Goal: Contribute content: Contribute content

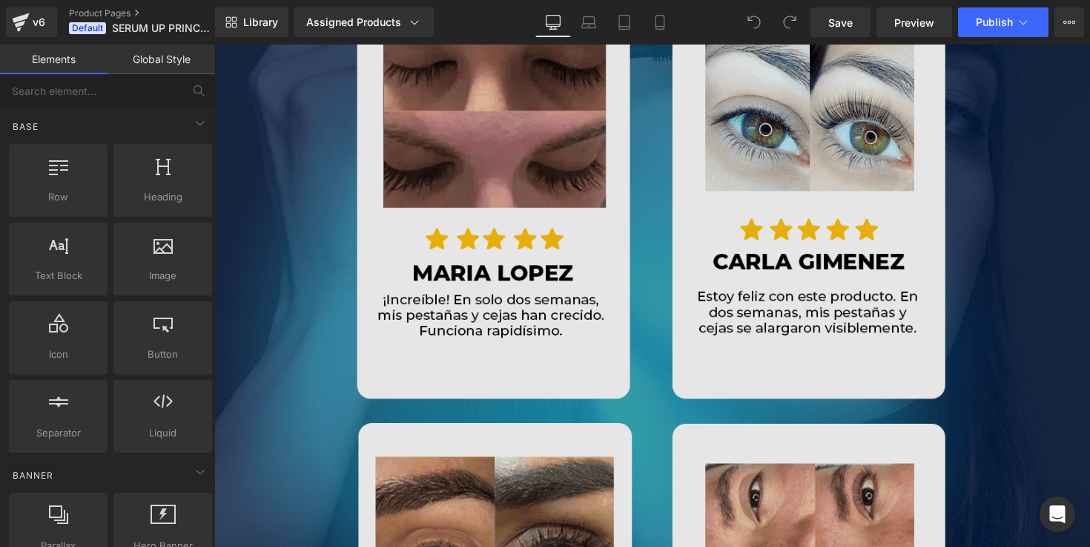
scroll to position [7262, 0]
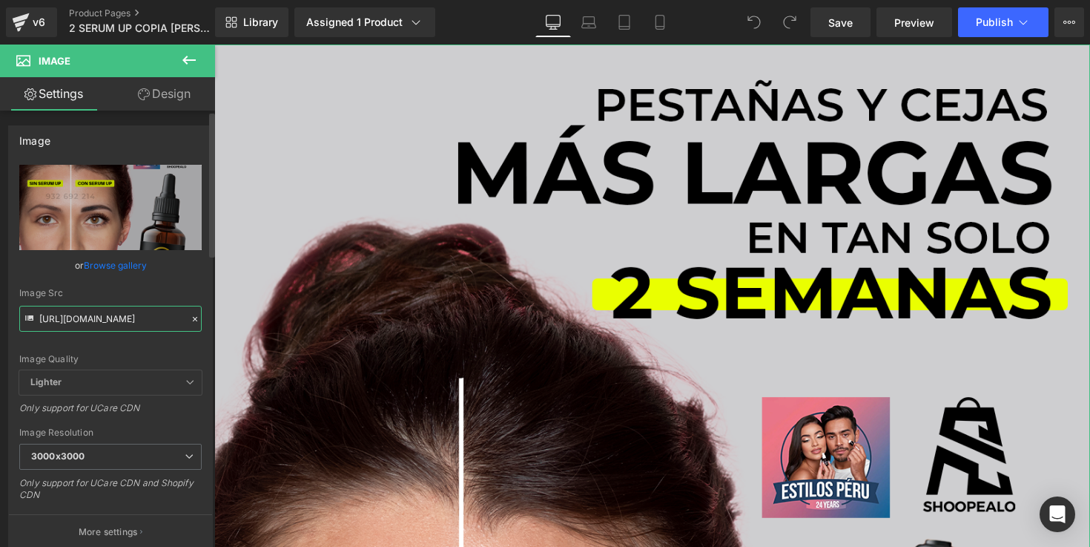
click at [125, 322] on input "https://i.ibb.co/xS1KLXnk/SERUM-1-5.png" at bounding box center [110, 319] width 182 height 26
click at [124, 322] on input "https://i.ibb.co/xS1KLXnk/SERUM-1-5.png" at bounding box center [110, 319] width 182 height 26
paste input "S7903PG0/SERUM-1"
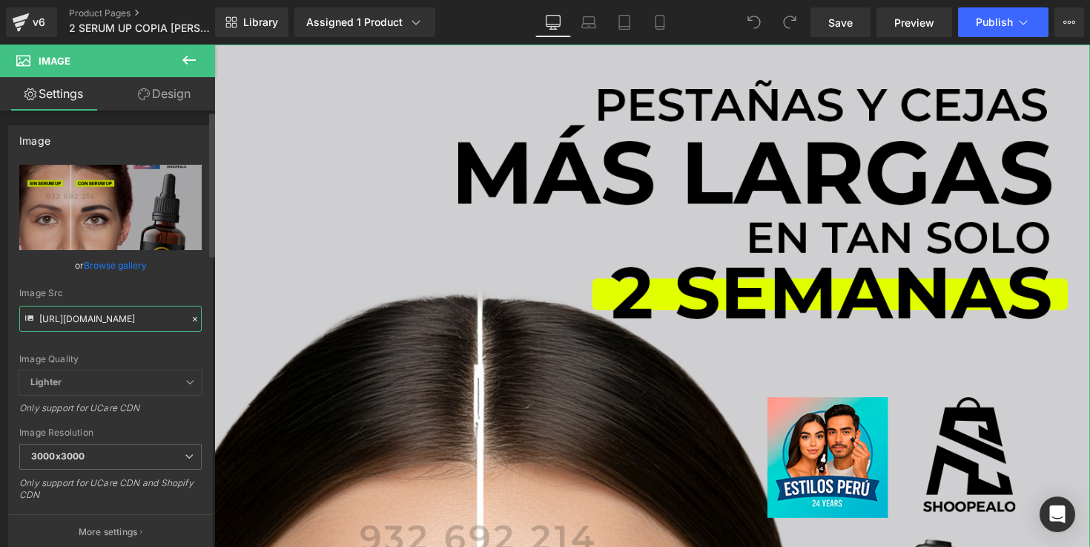
type input "https://i.ibb.co/S7903PG0/SERUM-1.png"
click at [150, 292] on div "Image Src" at bounding box center [110, 293] width 182 height 10
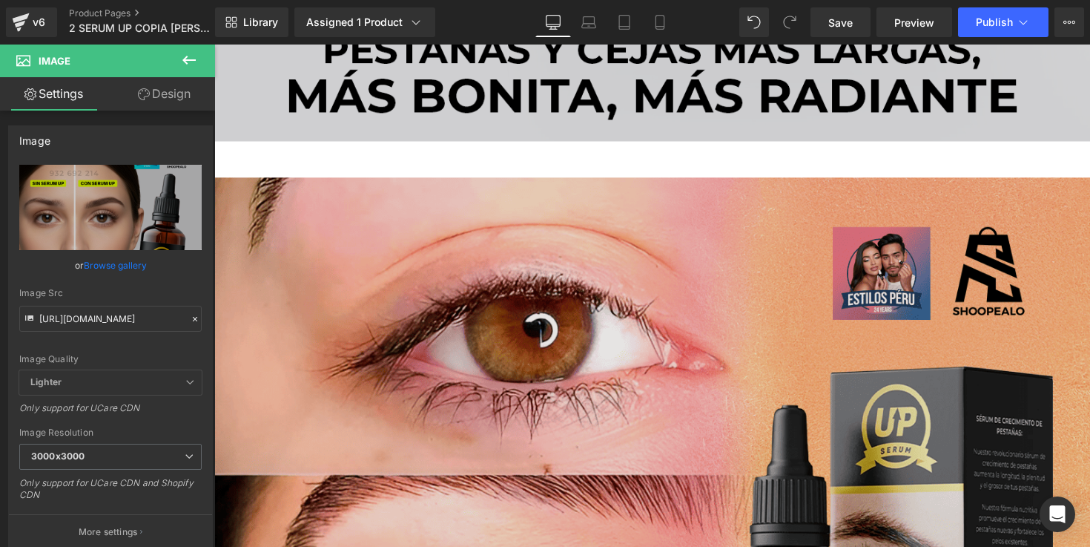
scroll to position [1269, 0]
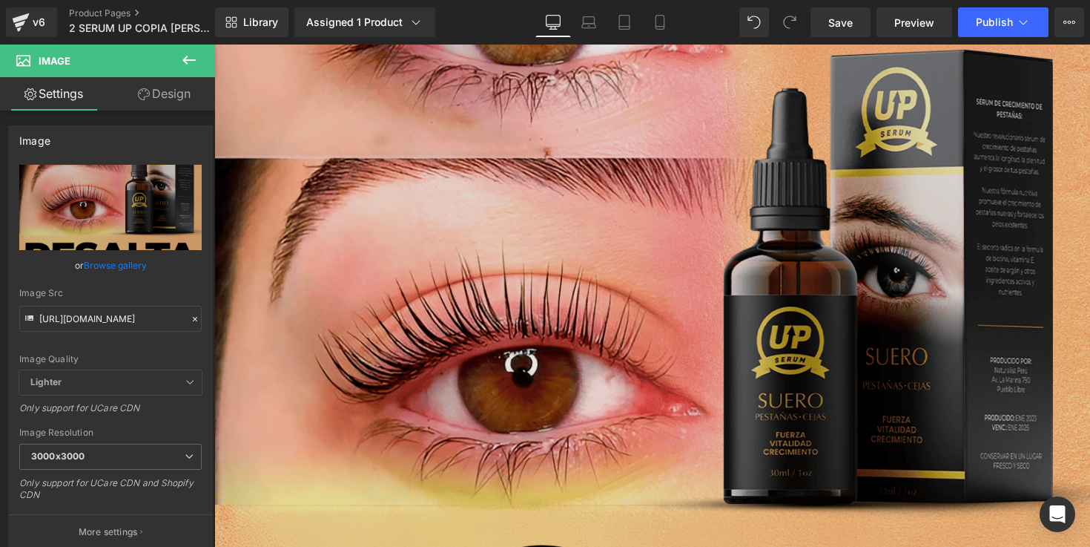
scroll to position [1577, 0]
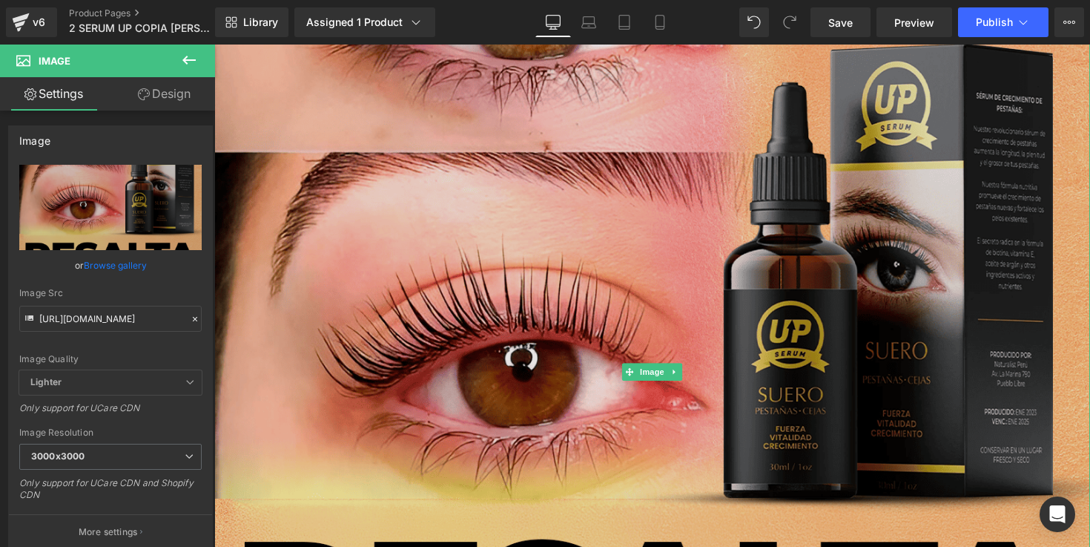
click at [705, 140] on img at bounding box center [662, 380] width 897 height 1060
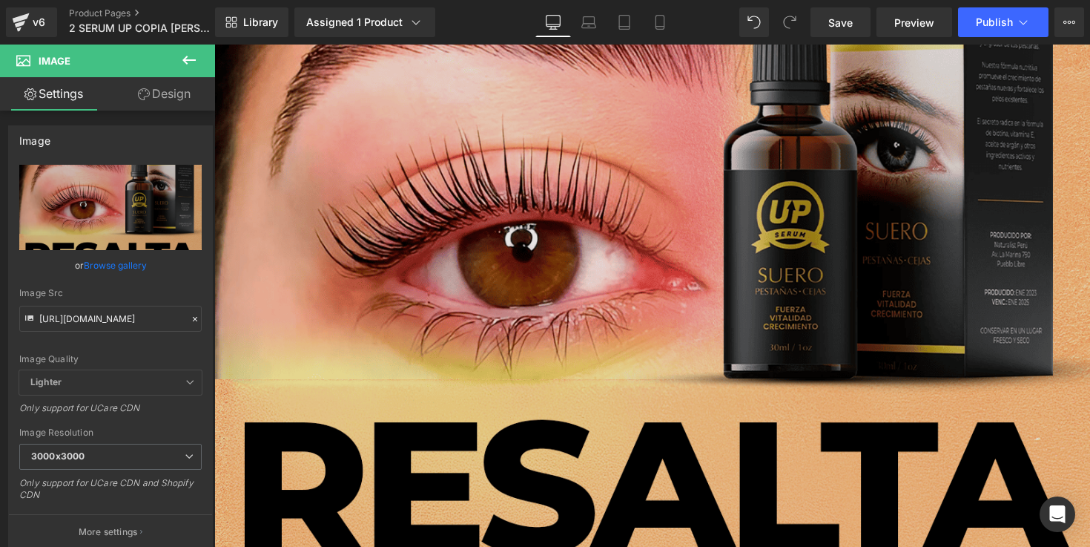
scroll to position [1858, 0]
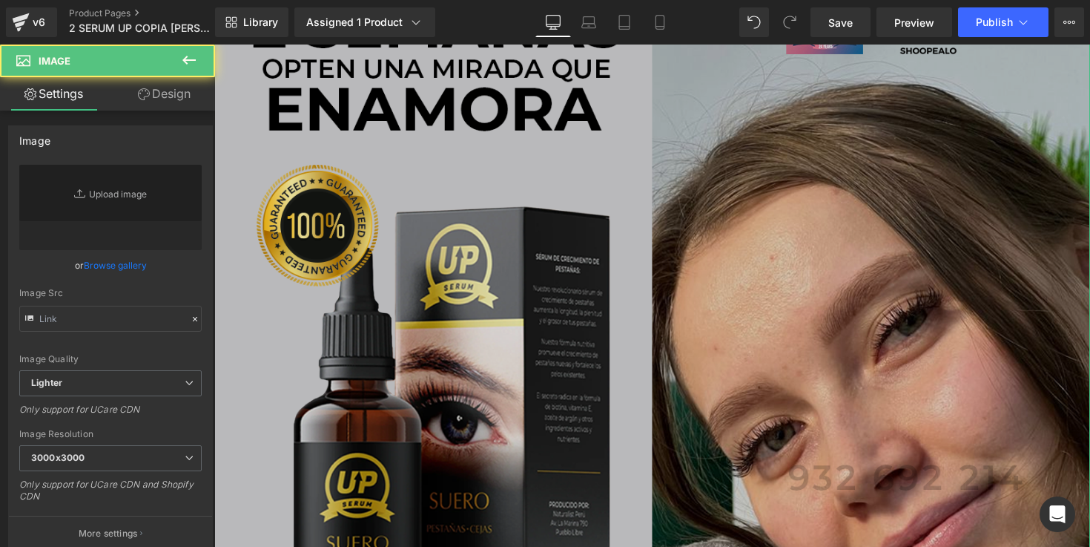
scroll to position [2656, 0]
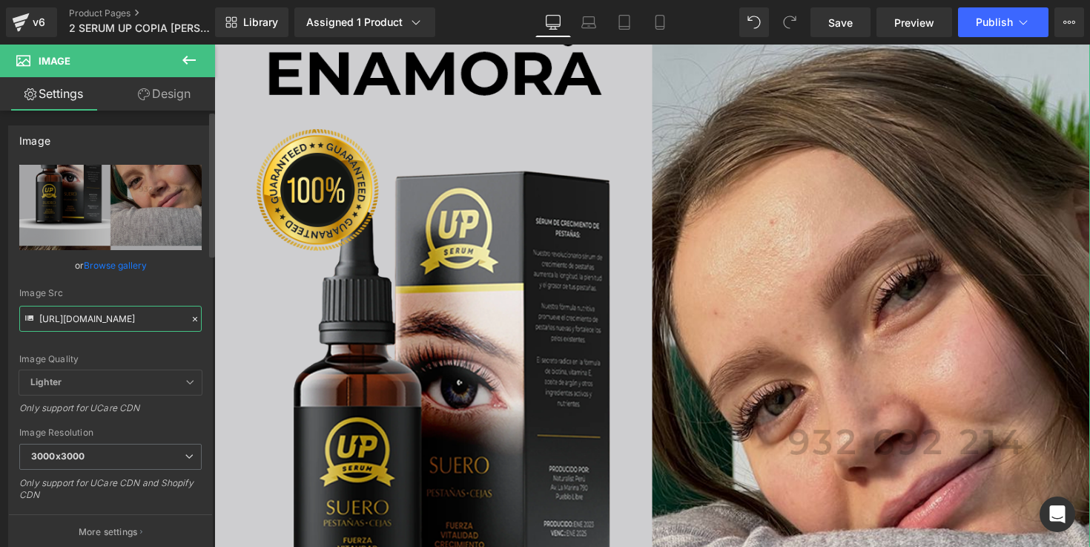
click at [62, 326] on input "https://i.ibb.co/YF9sF6N9/SERUM-3.png" at bounding box center [110, 319] width 182 height 26
paste input "twCDpPkb/SERUM-3-1"
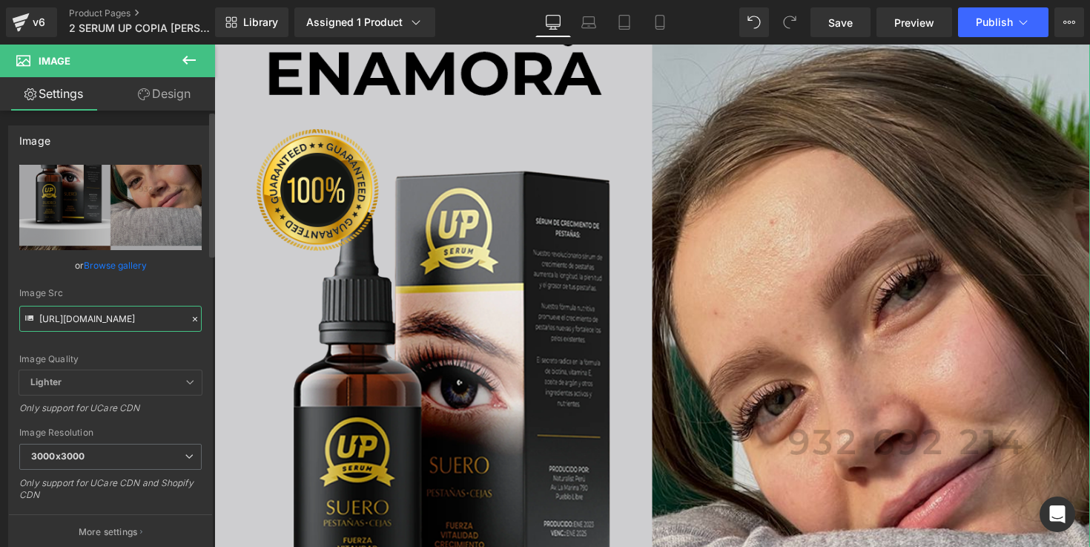
type input "https://i.ibb.co/twCDpPkb/SERUM-3-1.png"
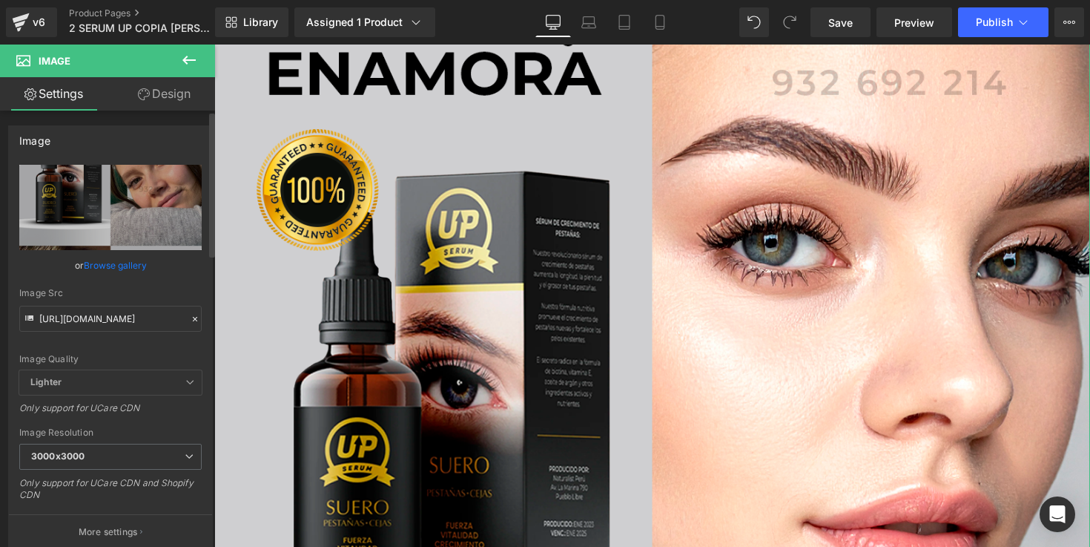
click at [138, 292] on div "Image Src" at bounding box center [110, 293] width 182 height 10
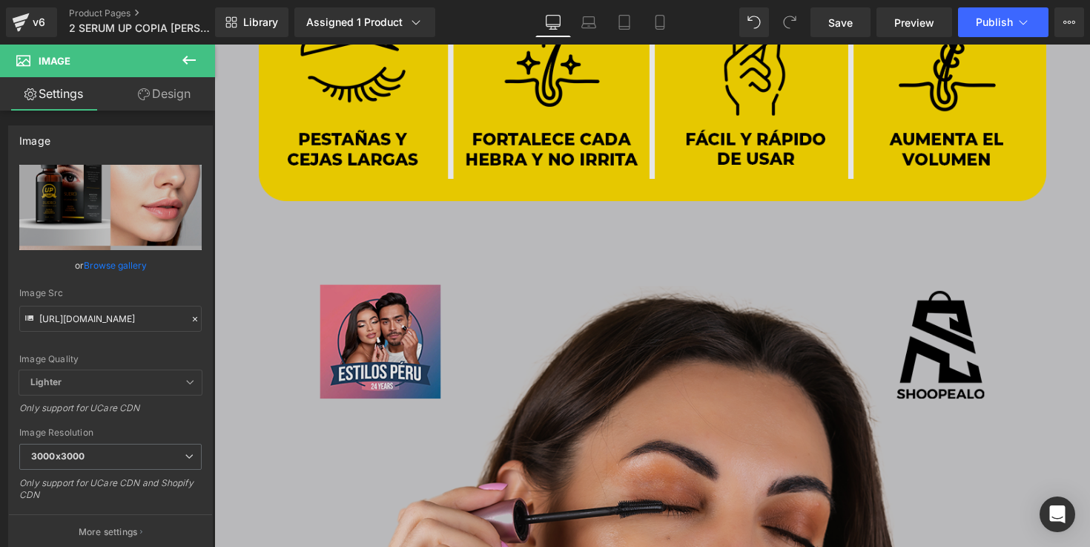
scroll to position [4292, 0]
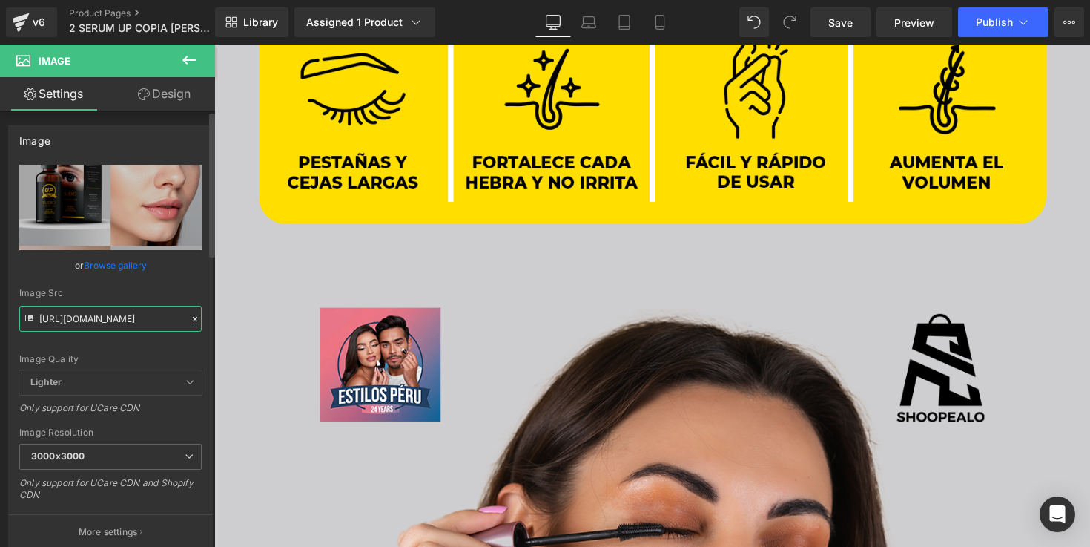
click at [139, 312] on input "https://i.ibb.co/twCDpPkb/SERUM-3-1.png" at bounding box center [110, 319] width 182 height 26
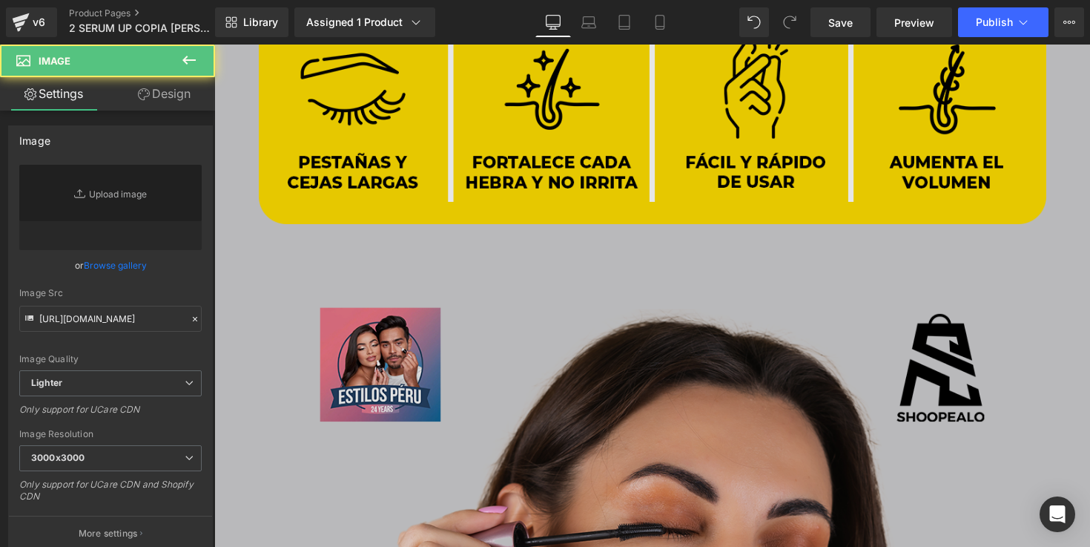
click at [464, 305] on img at bounding box center [662, 289] width 897 height 1346
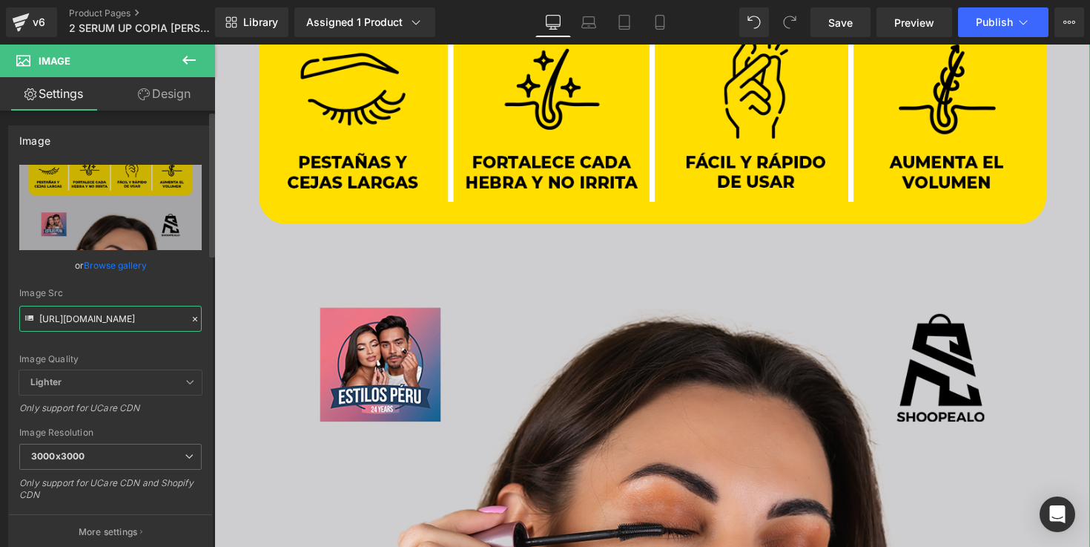
click at [149, 329] on input "https://i.ibb.co/PG2r3PDS/SERUM-2-3.png" at bounding box center [110, 319] width 182 height 26
click at [149, 328] on input "https://i.ibb.co/PG2r3PDS/SERUM-2-3.png" at bounding box center [110, 319] width 182 height 26
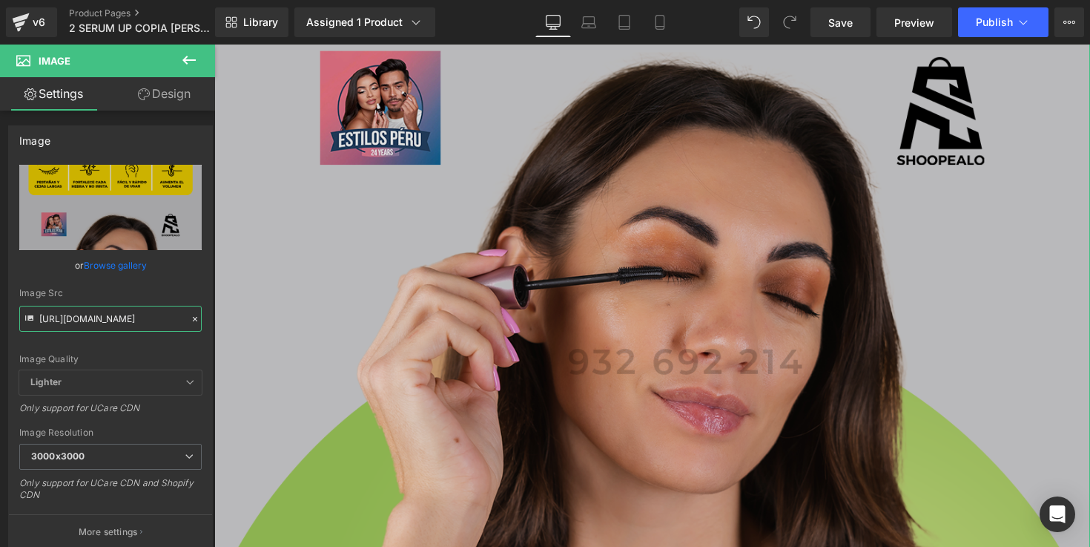
paste input "20qBfZk8/SERUM-2"
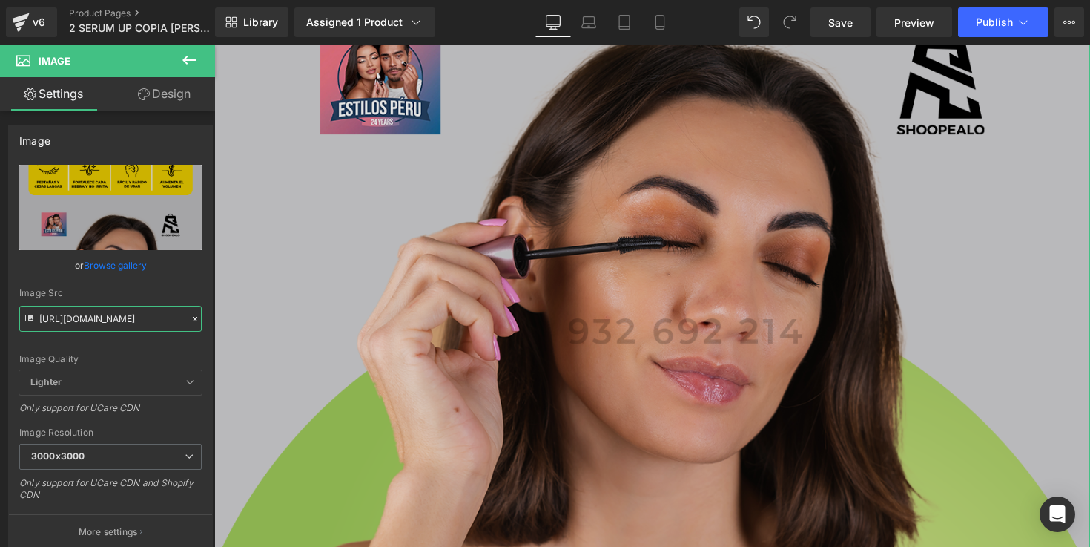
scroll to position [4588, 0]
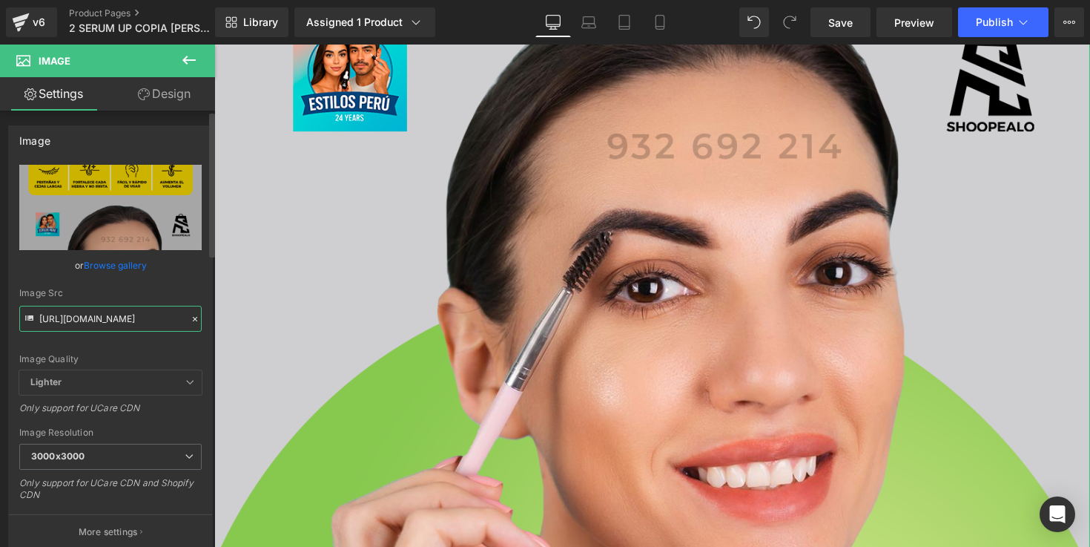
type input "https://i.ibb.co/20qBfZk8/SERUM-2.png"
click at [152, 343] on div "Image Quality Lighter Lightest Lighter Lighter Lightest Only support for UCare …" at bounding box center [110, 267] width 182 height 205
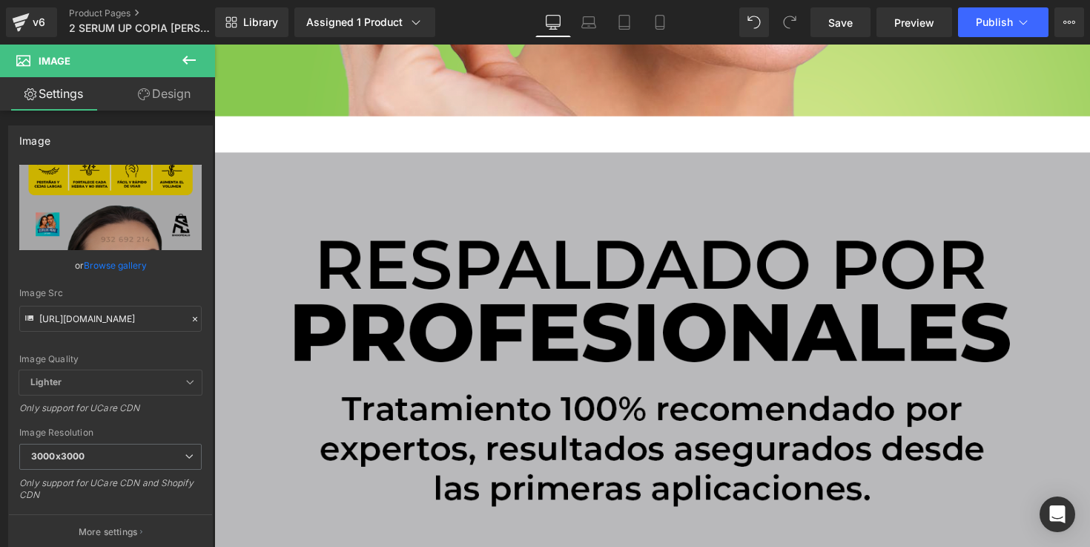
scroll to position [5345, 0]
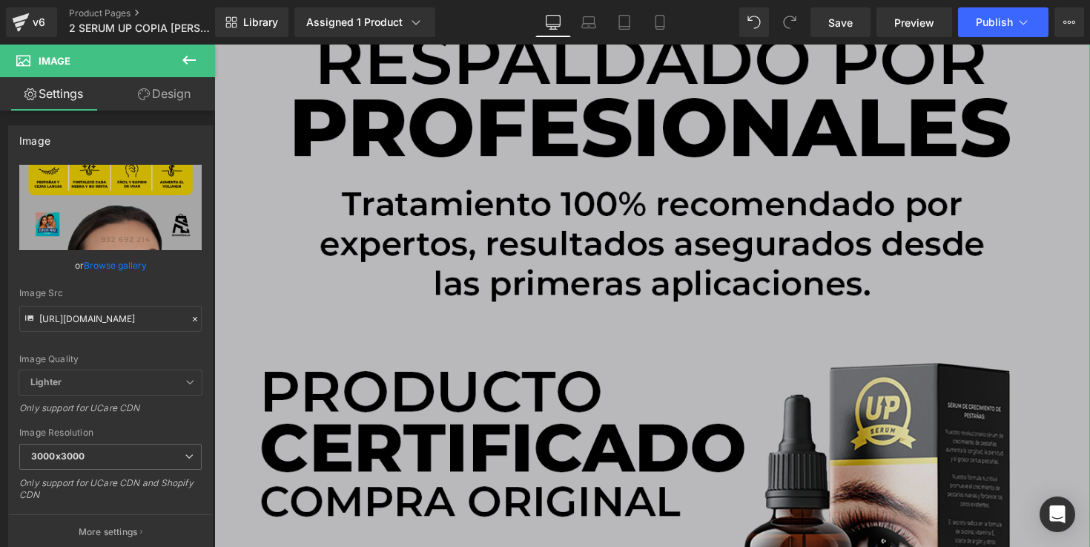
drag, startPoint x: 678, startPoint y: 380, endPoint x: 518, endPoint y: 379, distance: 159.4
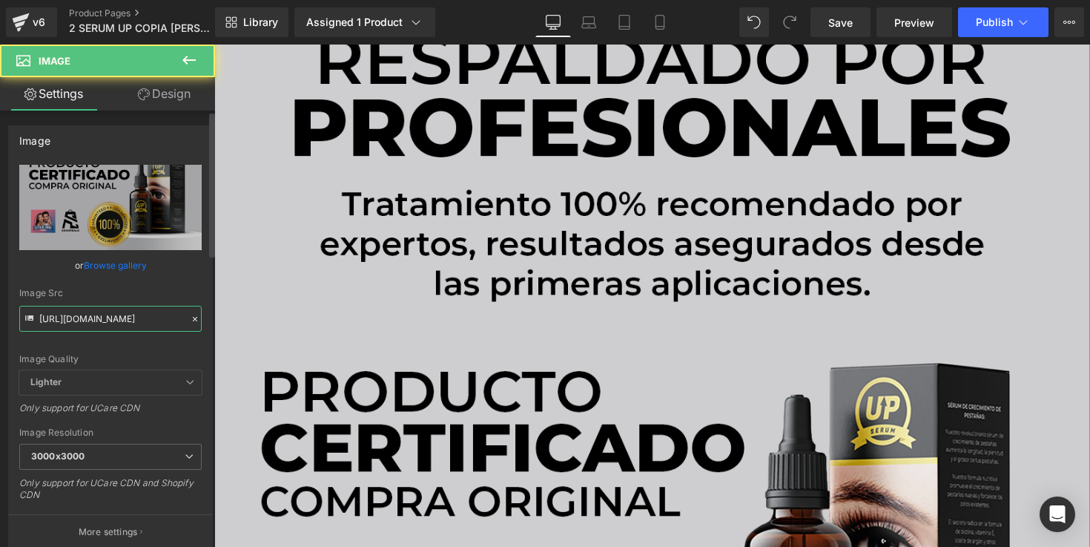
click at [116, 326] on input "https://i.ibb.co/Hf50nQBh/SERUM-8-3.png" at bounding box center [110, 319] width 182 height 26
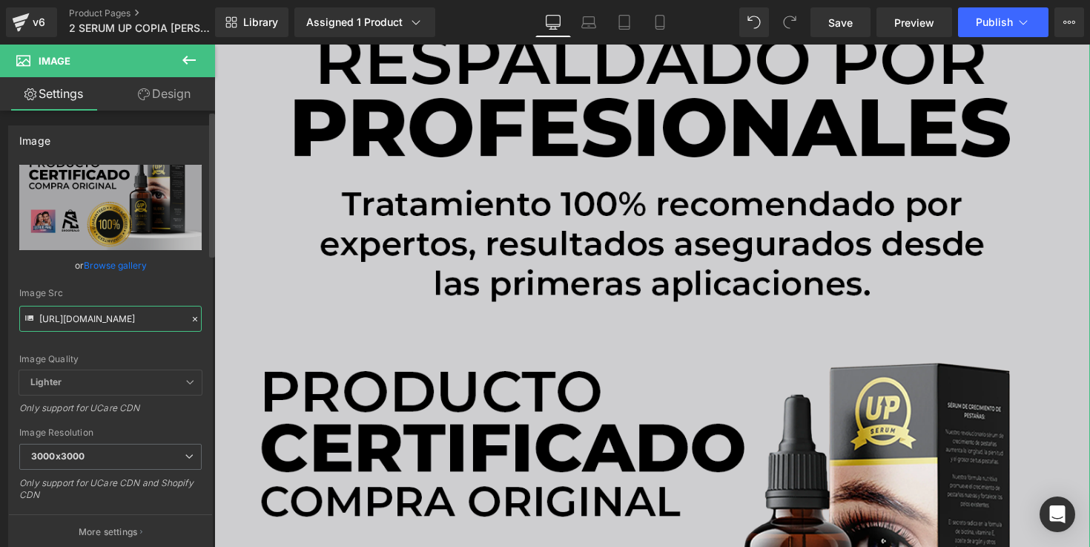
click at [116, 326] on input "https://i.ibb.co/Hf50nQBh/SERUM-8-3.png" at bounding box center [110, 319] width 182 height 26
click at [116, 327] on input "https://i.ibb.co/Hf50nQBh/SERUM-8-3.png" at bounding box center [110, 319] width 182 height 26
paste input "3YC3LfvJ/SERUM-8-4"
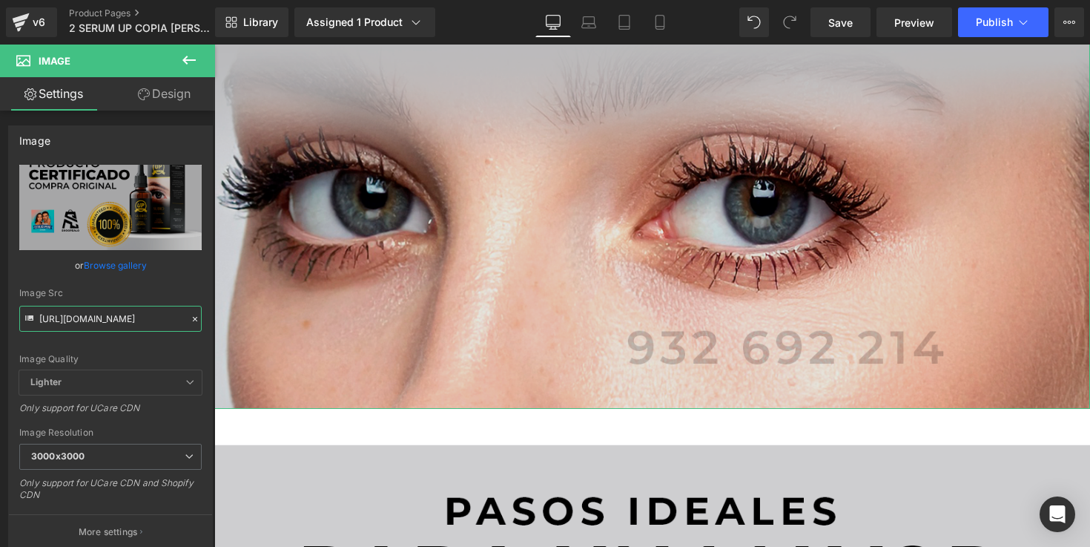
scroll to position [6239, 0]
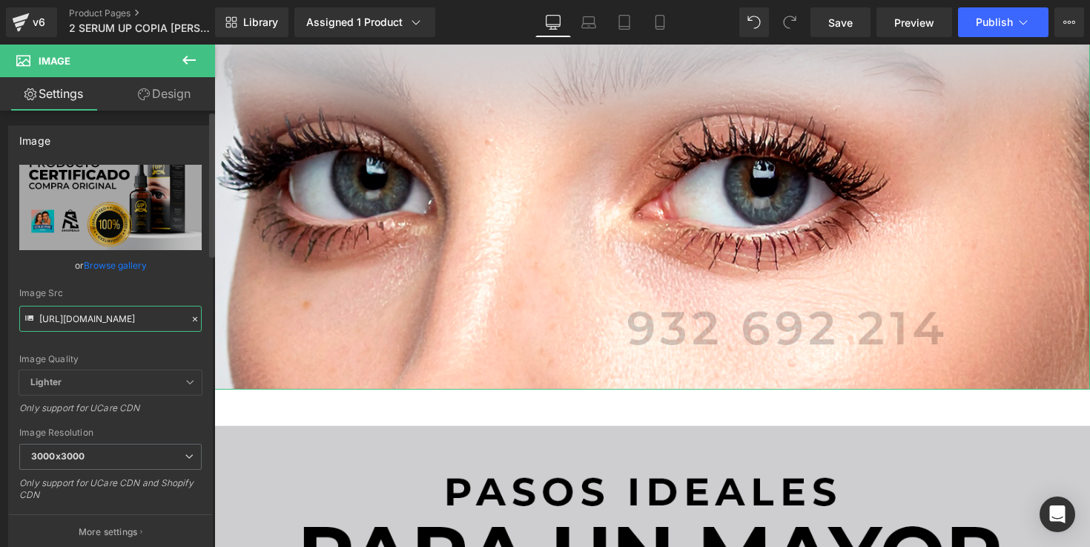
type input "https://i.ibb.co/3YC3LfvJ/SERUM-8-4.png"
click at [182, 352] on div "Image Quality Lighter Lightest Lighter Lighter Lightest Only support for UCare …" at bounding box center [110, 267] width 182 height 205
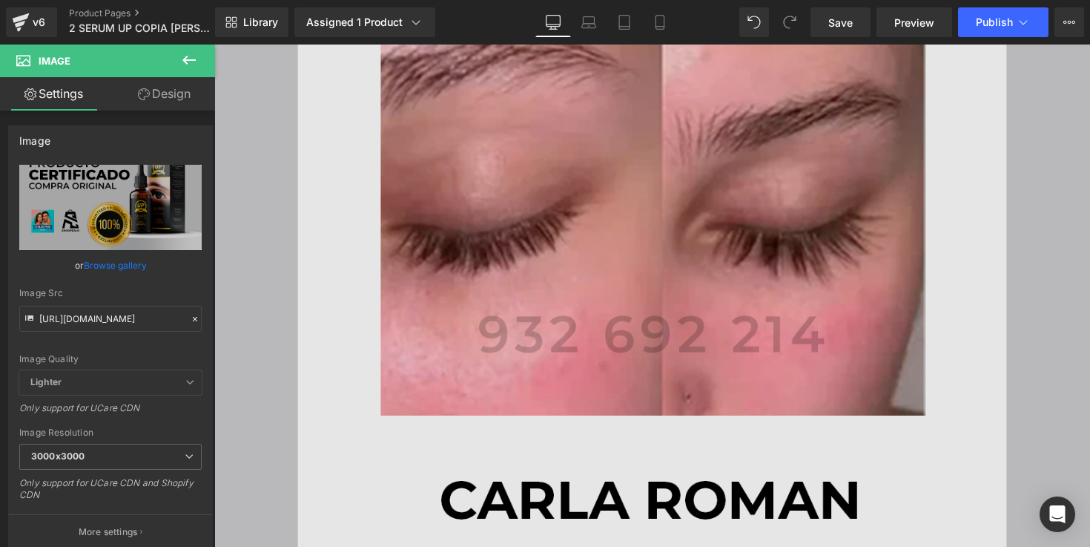
scroll to position [8364, 0]
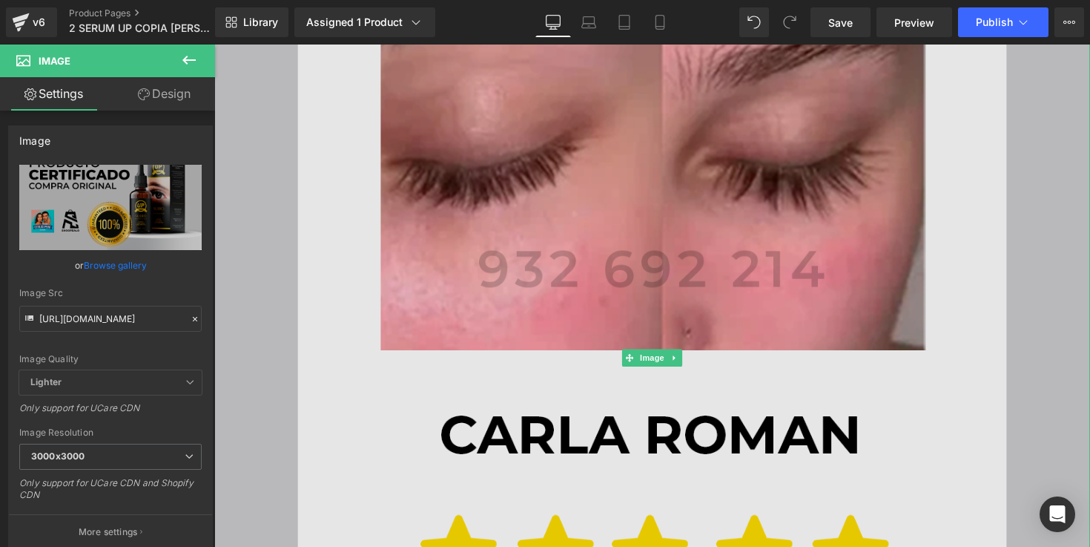
click at [586, 306] on img at bounding box center [662, 366] width 897 height 1346
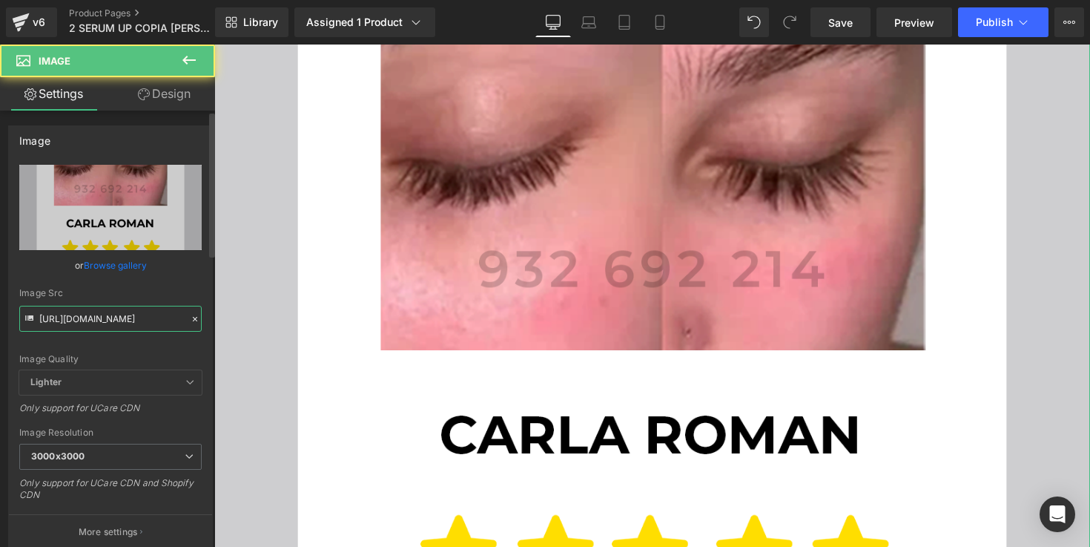
click at [125, 312] on input "https://i.ibb.co/cKqLRNPs/SERUM-5-3.png" at bounding box center [110, 319] width 182 height 26
click at [126, 312] on input "https://i.ibb.co/cKqLRNPs/SERUM-5-3.png" at bounding box center [110, 319] width 182 height 26
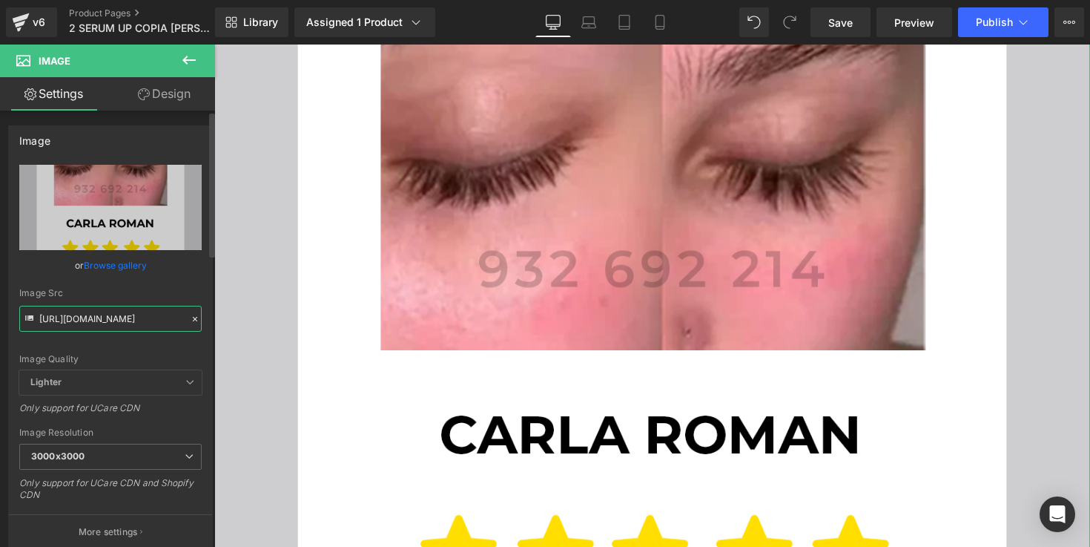
paste input "dJ4ySGFH/SERUM-5-5"
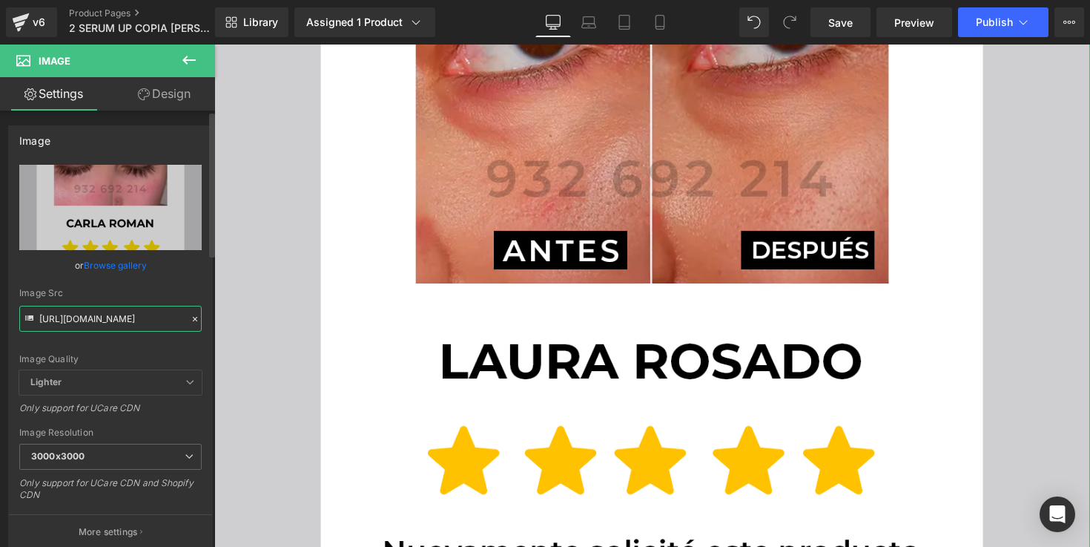
type input "https://i.ibb.co/dJ4ySGFH/SERUM-5-5.png"
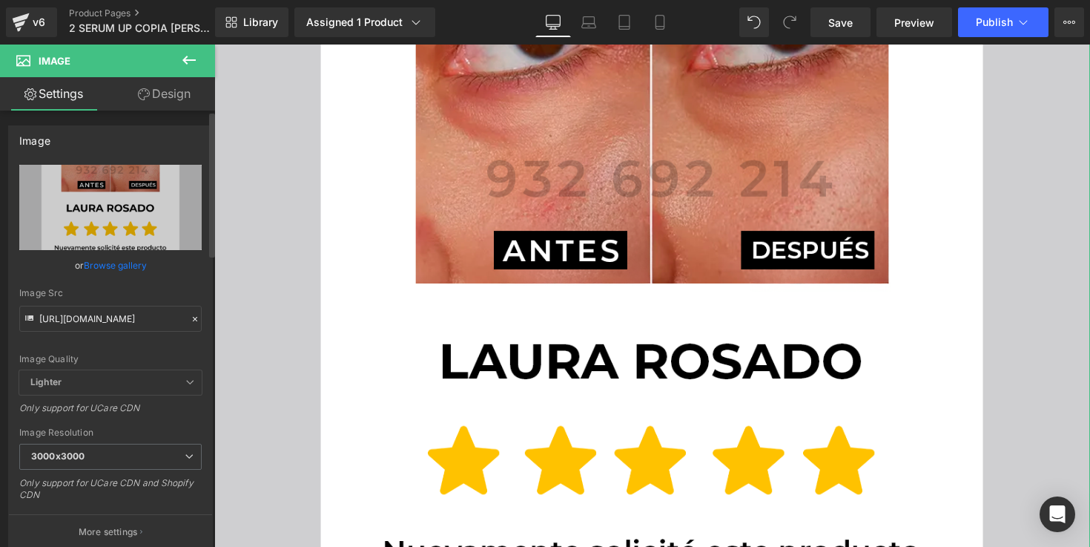
click at [167, 297] on div "Image Src" at bounding box center [110, 293] width 182 height 10
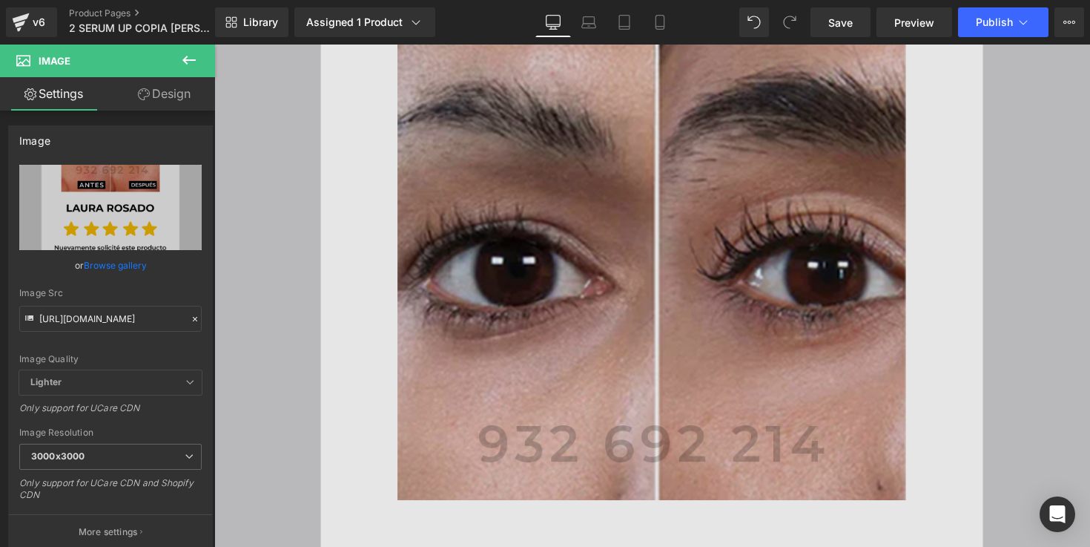
scroll to position [9481, 0]
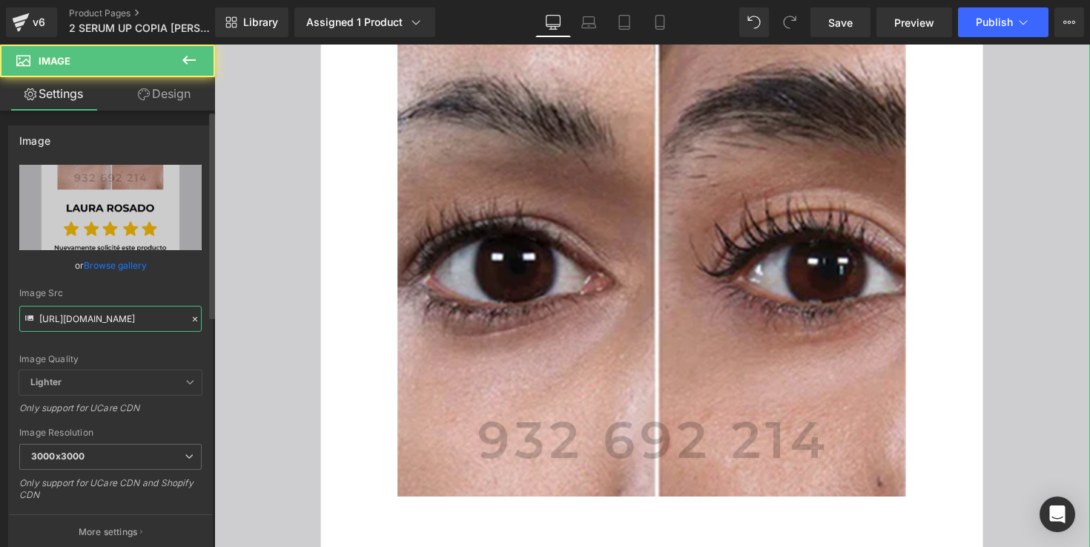
click at [96, 318] on input "https://i.ibb.co/v4DcSrzq/SERUM-5-1.png" at bounding box center [110, 319] width 182 height 26
click at [95, 318] on input "https://i.ibb.co/v4DcSrzq/SERUM-5-1.png" at bounding box center [110, 319] width 182 height 26
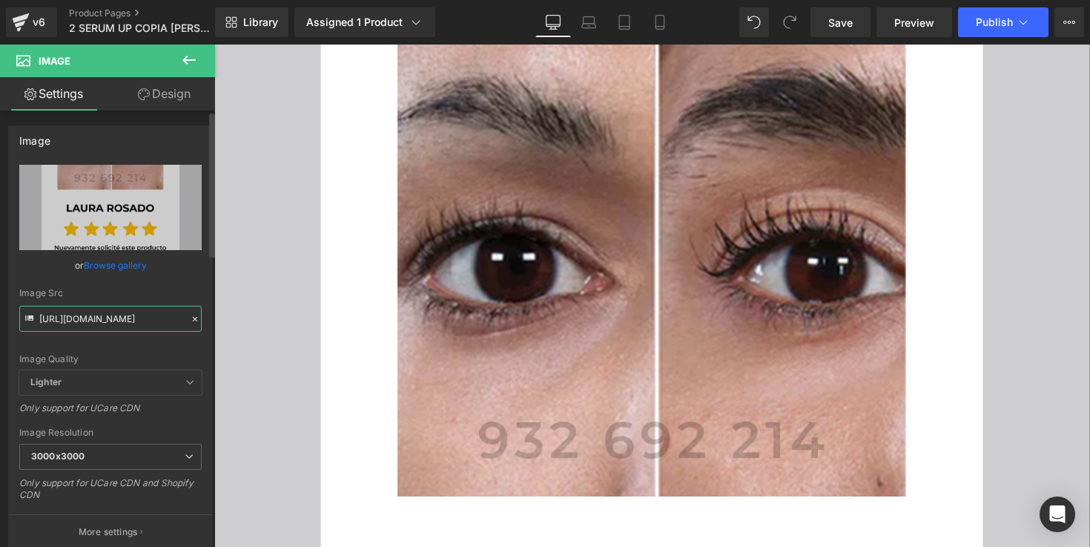
paste input "G4DKSbX9/SERUM-5-1"
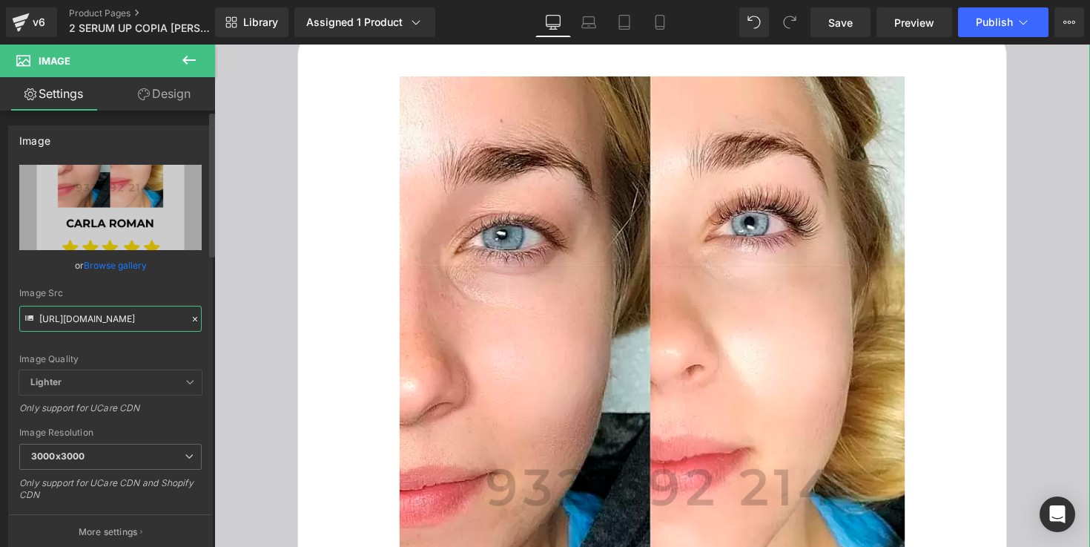
type input "https://i.ibb.co/G4DKSbX9/SERUM-5-1-1.png"
click at [197, 290] on div "https://i.ibb.co/G4DKSbX9/SERUM-5-1-1.png Replace Image Upload image or Browse …" at bounding box center [110, 357] width 203 height 384
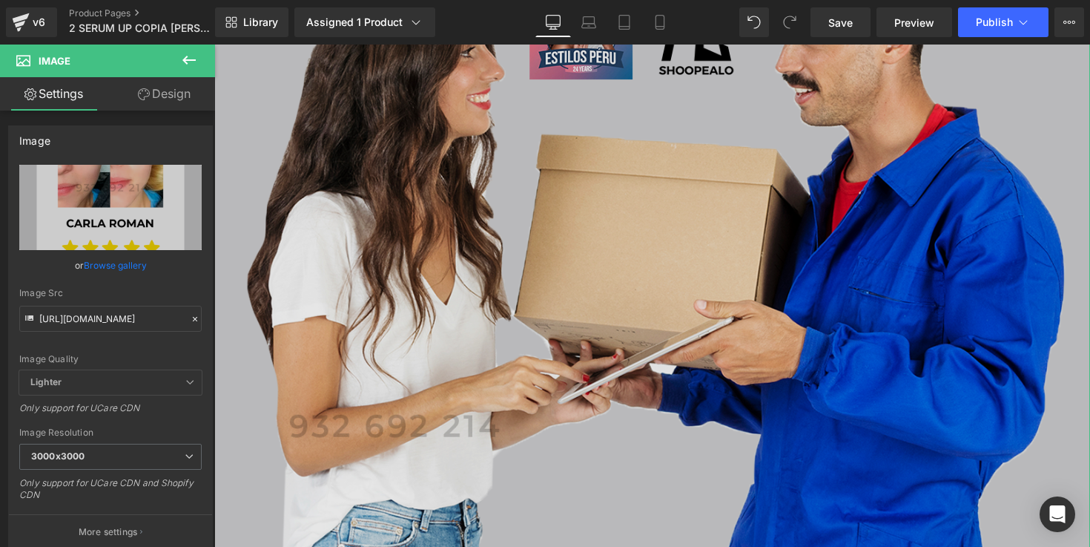
scroll to position [11828, 0]
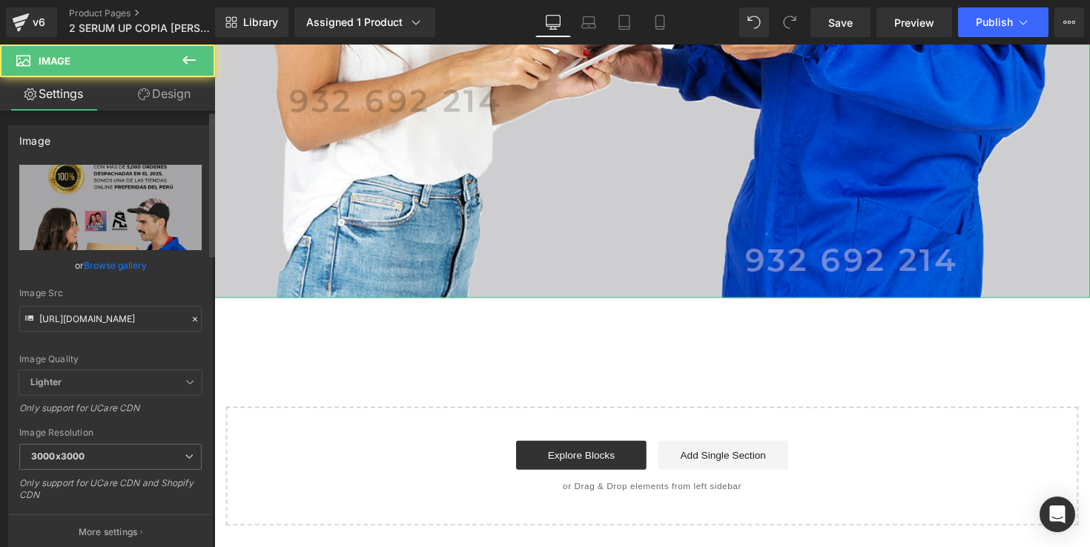
click at [87, 303] on div "Image Src https://i.ibb.co/BHY1dYdj/SERUM-7-1.png" at bounding box center [110, 310] width 182 height 44
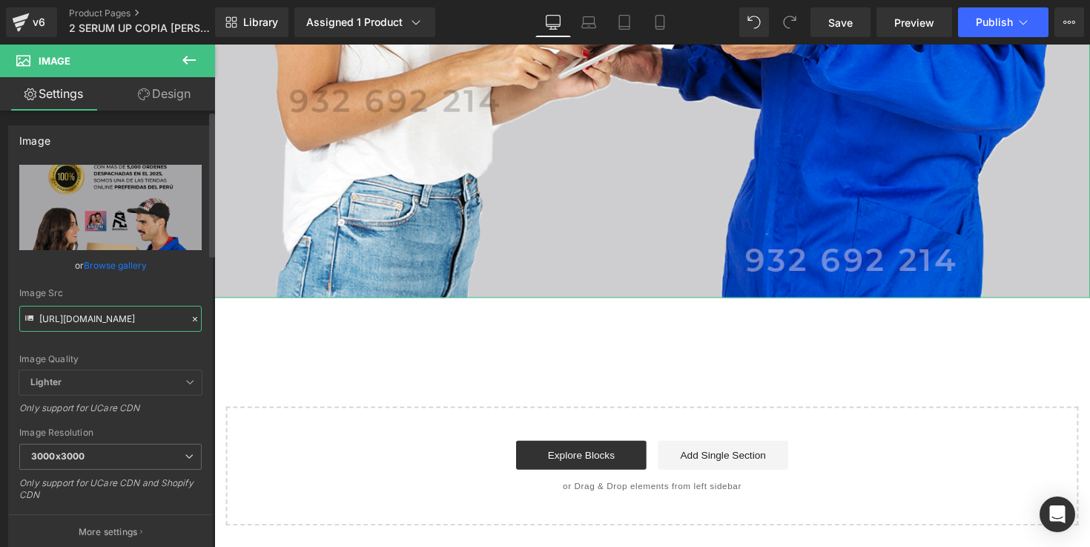
click at [84, 309] on input "https://i.ibb.co/BHY1dYdj/SERUM-7-1.png" at bounding box center [110, 319] width 182 height 26
paste input "m516xDJS/SERUM-7-2"
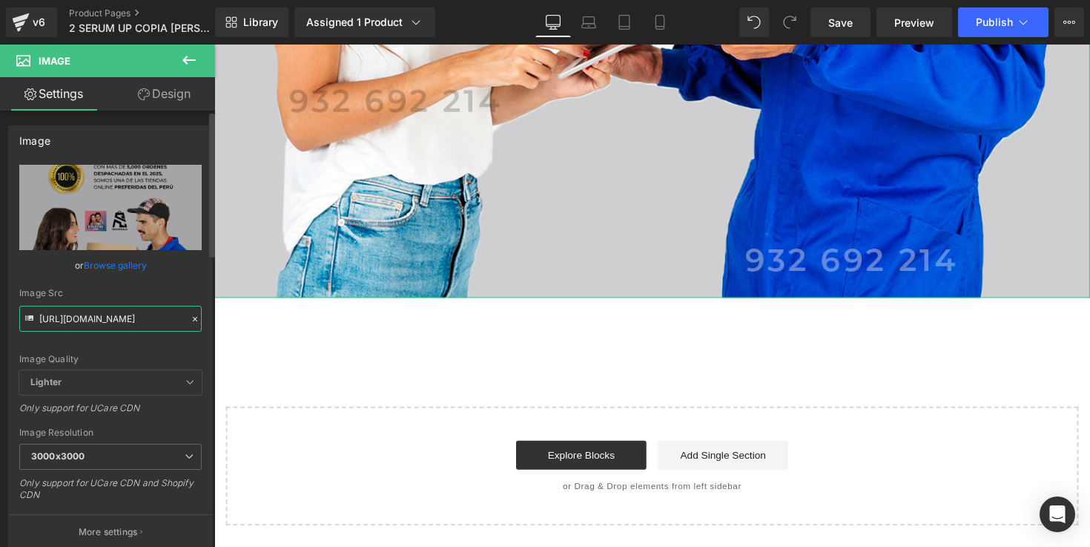
type input "https://i.ibb.co/m516xDJS/SERUM-7-2.png"
click at [133, 291] on div "Image Src" at bounding box center [110, 293] width 182 height 10
click at [989, 29] on button "Publish" at bounding box center [1003, 22] width 90 height 30
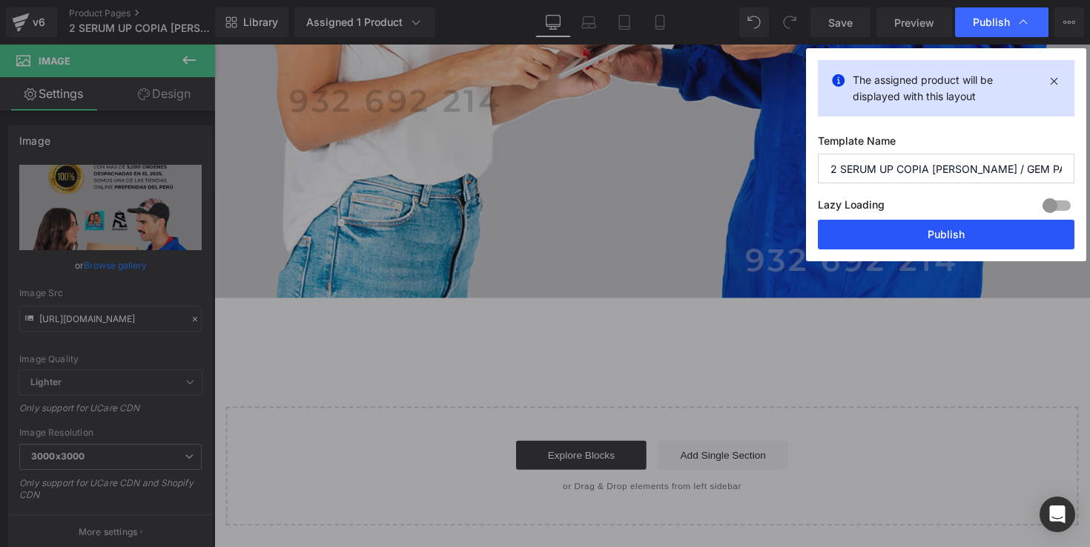
click at [1006, 228] on button "Publish" at bounding box center [946, 235] width 257 height 30
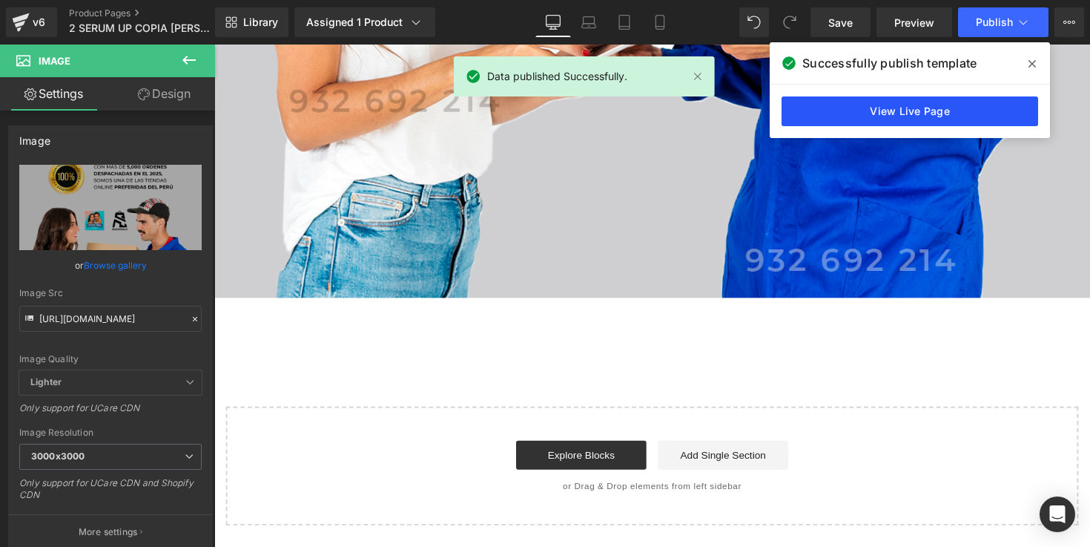
click at [865, 108] on link "View Live Page" at bounding box center [910, 111] width 257 height 30
